Goal: Task Accomplishment & Management: Use online tool/utility

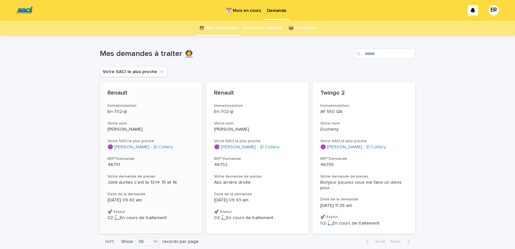
scroll to position [38, 0]
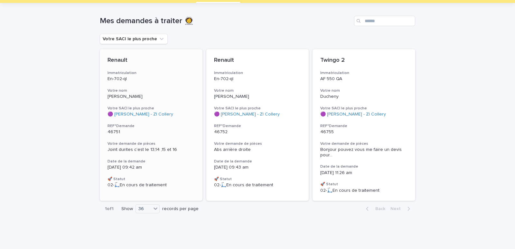
click at [142, 82] on div "Renault Immatriculation En-702-ql Votre nom [PERSON_NAME] Votre SACI le plus pr…" at bounding box center [151, 122] width 103 height 146
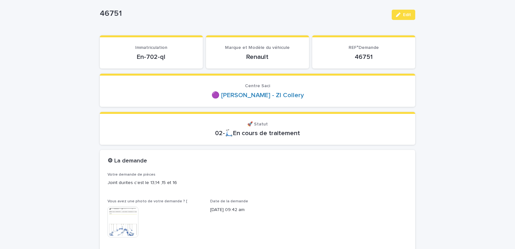
scroll to position [82, 0]
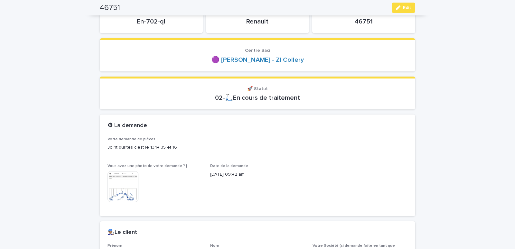
click at [120, 192] on img at bounding box center [123, 186] width 31 height 31
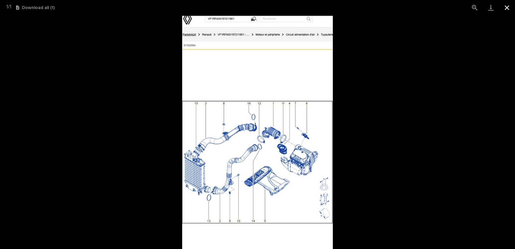
click at [506, 7] on button "Close gallery" at bounding box center [507, 7] width 16 height 15
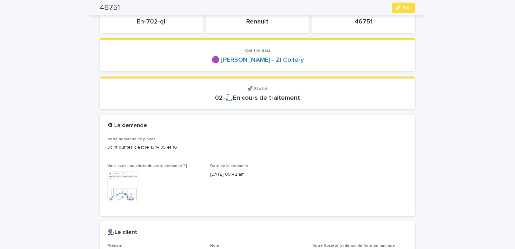
scroll to position [219, 0]
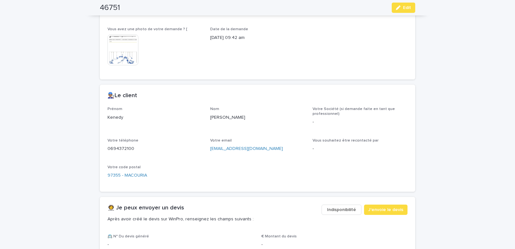
click at [343, 210] on span "Indisponibilité" at bounding box center [341, 210] width 29 height 6
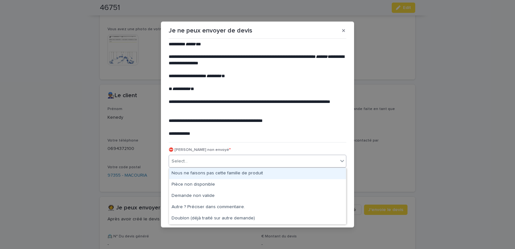
drag, startPoint x: 199, startPoint y: 157, endPoint x: 195, endPoint y: 165, distance: 9.2
click at [199, 157] on div "Select..." at bounding box center [253, 161] width 169 height 11
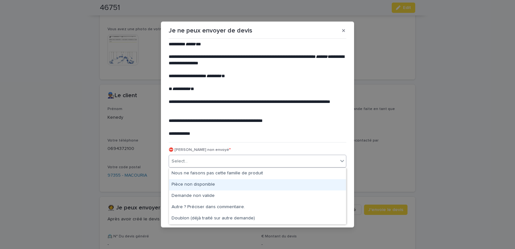
click at [186, 185] on div "Pièce non disponible" at bounding box center [257, 184] width 177 height 11
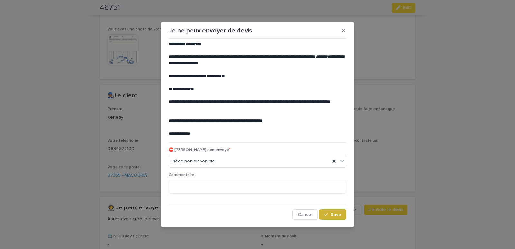
click at [331, 217] on button "Save" at bounding box center [332, 215] width 27 height 10
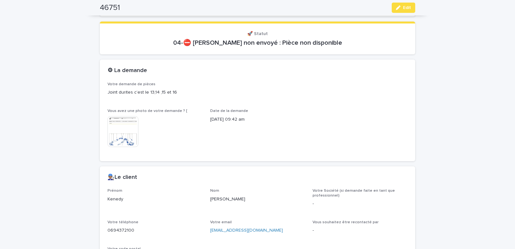
scroll to position [0, 0]
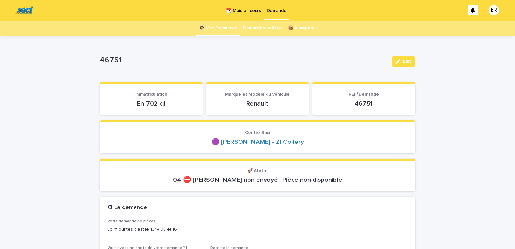
click at [226, 26] on link "👩‍🚀 Mes Demandes" at bounding box center [218, 28] width 38 height 15
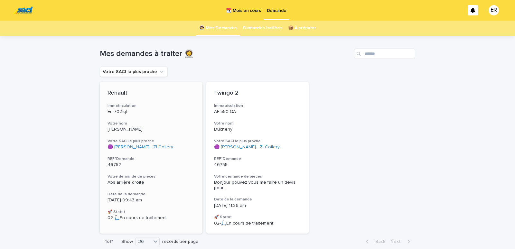
click at [137, 122] on h3 "Votre nom" at bounding box center [151, 123] width 87 height 5
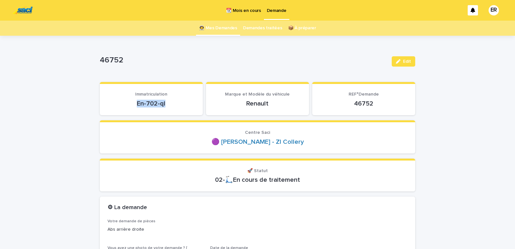
drag, startPoint x: 126, startPoint y: 107, endPoint x: 176, endPoint y: 100, distance: 50.7
click at [176, 100] on p "En-702-ql" at bounding box center [152, 104] width 88 height 8
copy p "En-702-ql"
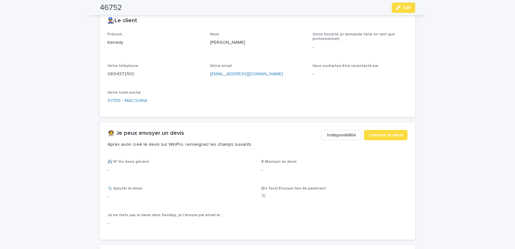
scroll to position [274, 0]
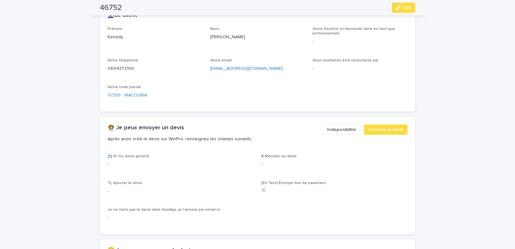
click at [343, 126] on span "Indisponibilité" at bounding box center [341, 129] width 29 height 6
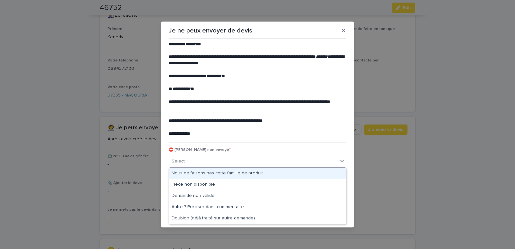
drag, startPoint x: 236, startPoint y: 160, endPoint x: 222, endPoint y: 168, distance: 15.8
click at [235, 160] on div "Select..." at bounding box center [253, 161] width 169 height 11
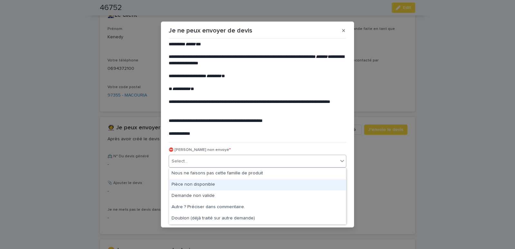
click at [197, 180] on div "Pièce non disponible" at bounding box center [257, 184] width 177 height 11
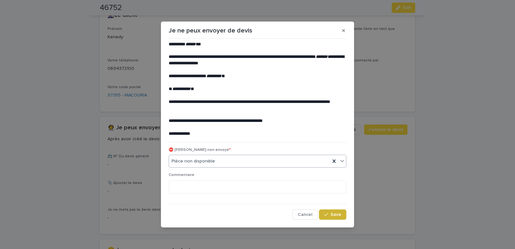
click at [337, 215] on span "Save" at bounding box center [336, 214] width 11 height 5
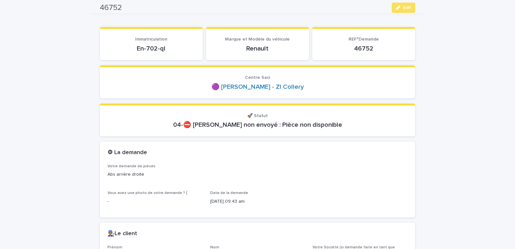
scroll to position [0, 0]
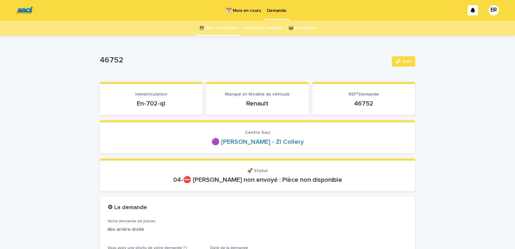
click at [220, 29] on link "👩‍🚀 Mes Demandes" at bounding box center [218, 28] width 38 height 15
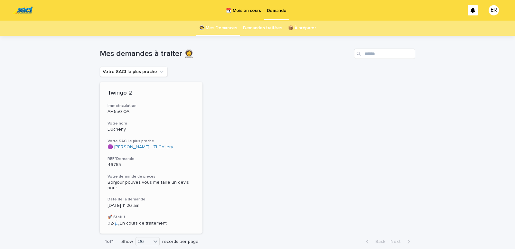
click at [134, 125] on h3 "Votre nom" at bounding box center [151, 123] width 87 height 5
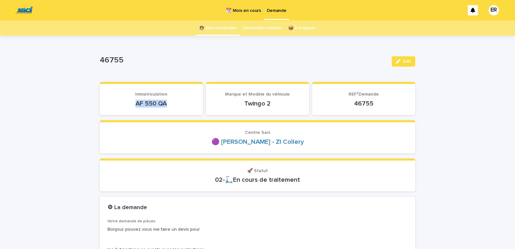
drag, startPoint x: 130, startPoint y: 103, endPoint x: 167, endPoint y: 106, distance: 37.2
click at [167, 106] on p "AF 550 QA" at bounding box center [152, 104] width 88 height 8
copy p "AF 550 QA"
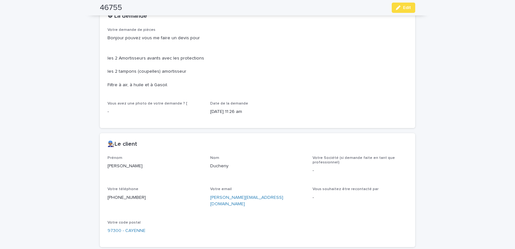
scroll to position [274, 0]
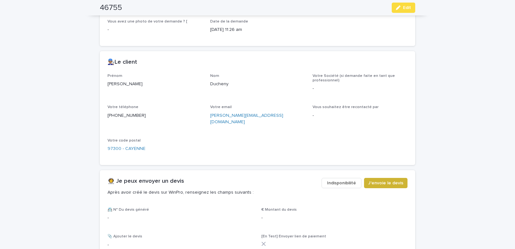
click at [381, 180] on span "J'envoie le devis" at bounding box center [385, 183] width 35 height 6
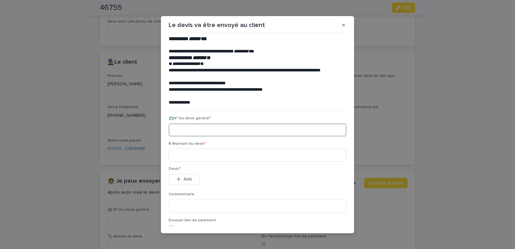
click at [213, 130] on input at bounding box center [258, 130] width 178 height 13
paste input "********"
type input "********"
click at [212, 158] on input at bounding box center [258, 155] width 178 height 13
type input "******"
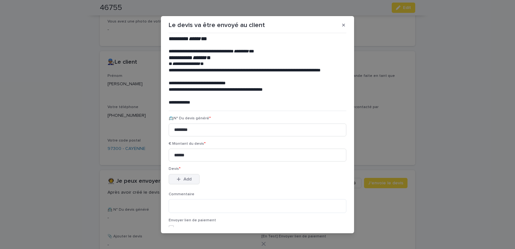
click at [186, 179] on span "Add" at bounding box center [187, 179] width 8 height 5
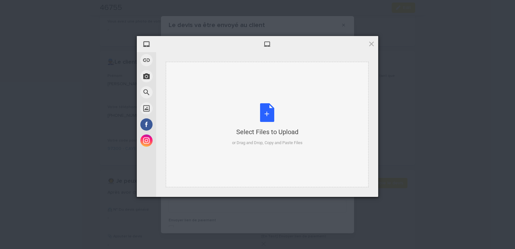
click at [202, 80] on div "Select Files to Upload or Drag and Drop, Copy and Paste Files" at bounding box center [267, 125] width 203 height 126
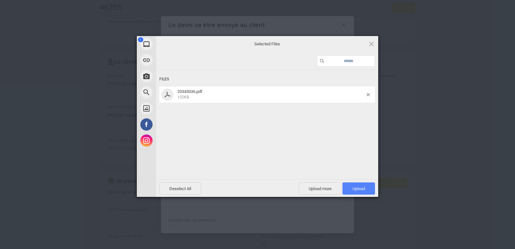
click at [356, 186] on span "Upload 1" at bounding box center [358, 188] width 33 height 12
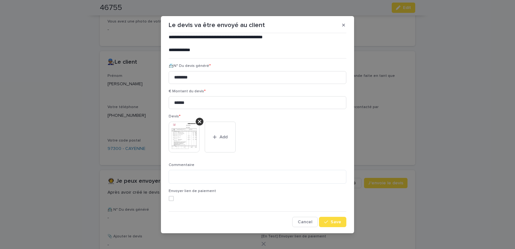
scroll to position [3, 0]
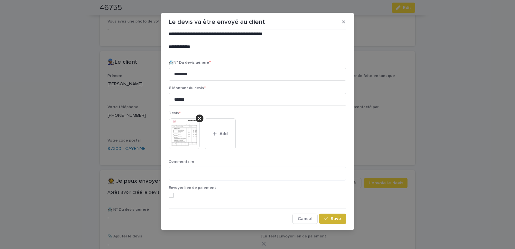
click at [324, 218] on icon "button" at bounding box center [326, 219] width 4 height 5
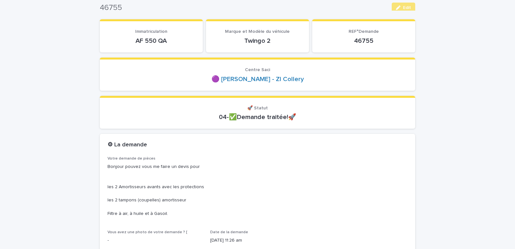
scroll to position [0, 0]
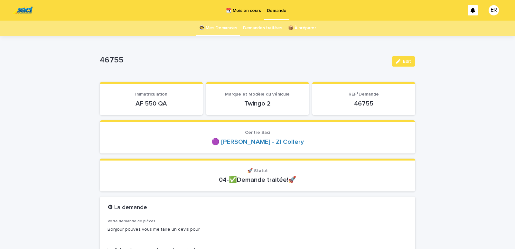
click at [214, 28] on link "👩‍🚀 Mes Demandes" at bounding box center [218, 28] width 38 height 15
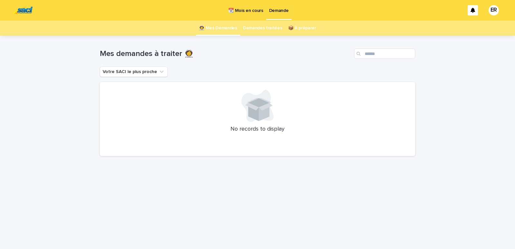
click at [247, 11] on p "📆 Mois en cours" at bounding box center [245, 7] width 35 height 14
